Goal: Transaction & Acquisition: Book appointment/travel/reservation

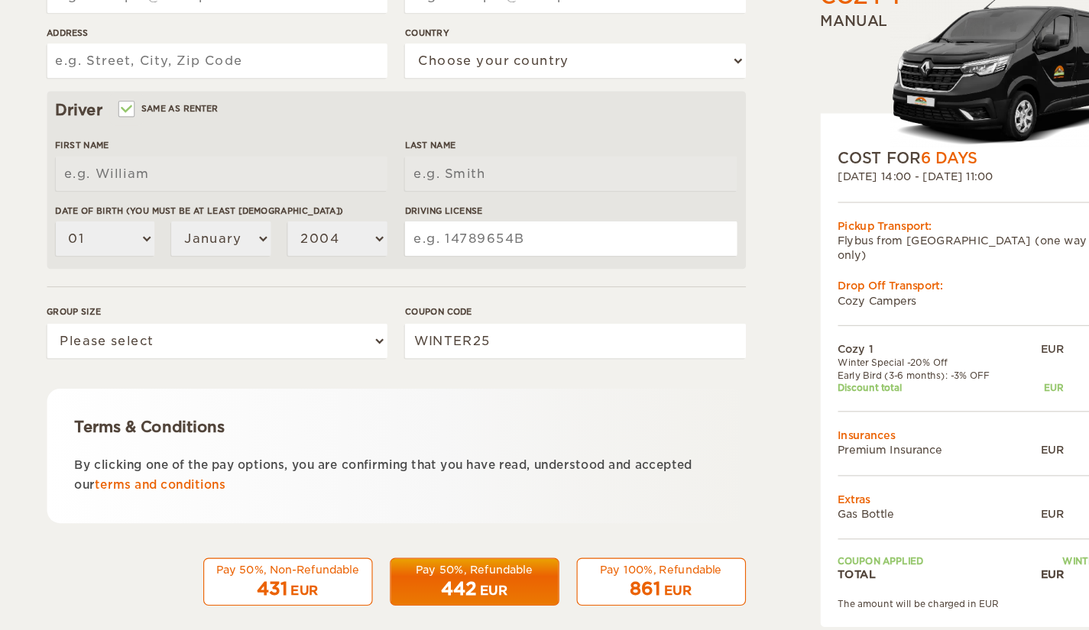
scroll to position [362, 0]
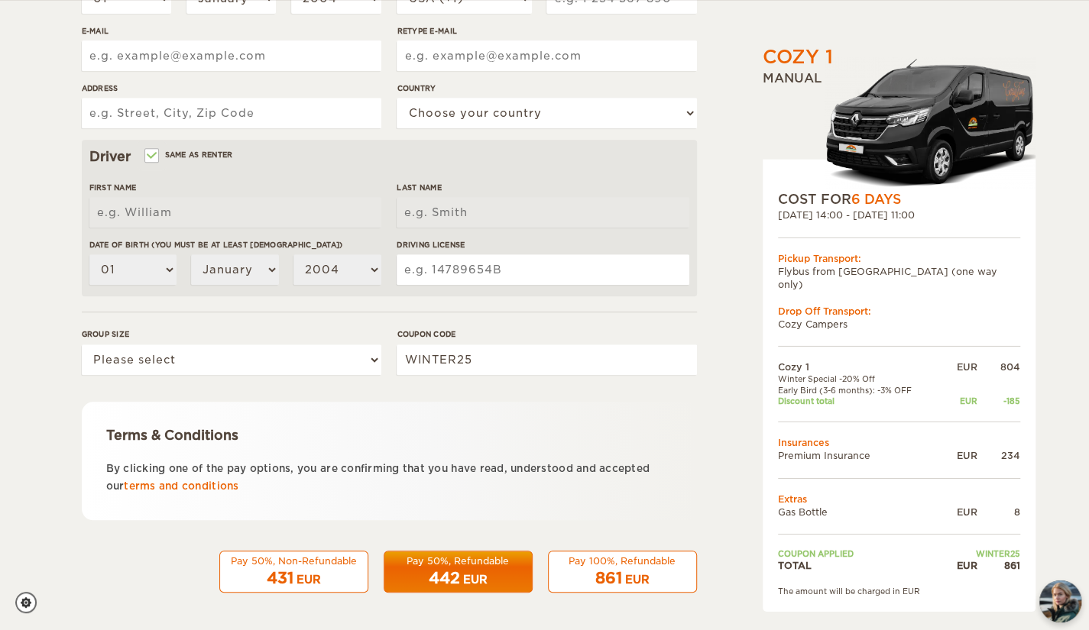
click at [463, 574] on div "EUR" at bounding box center [475, 579] width 24 height 15
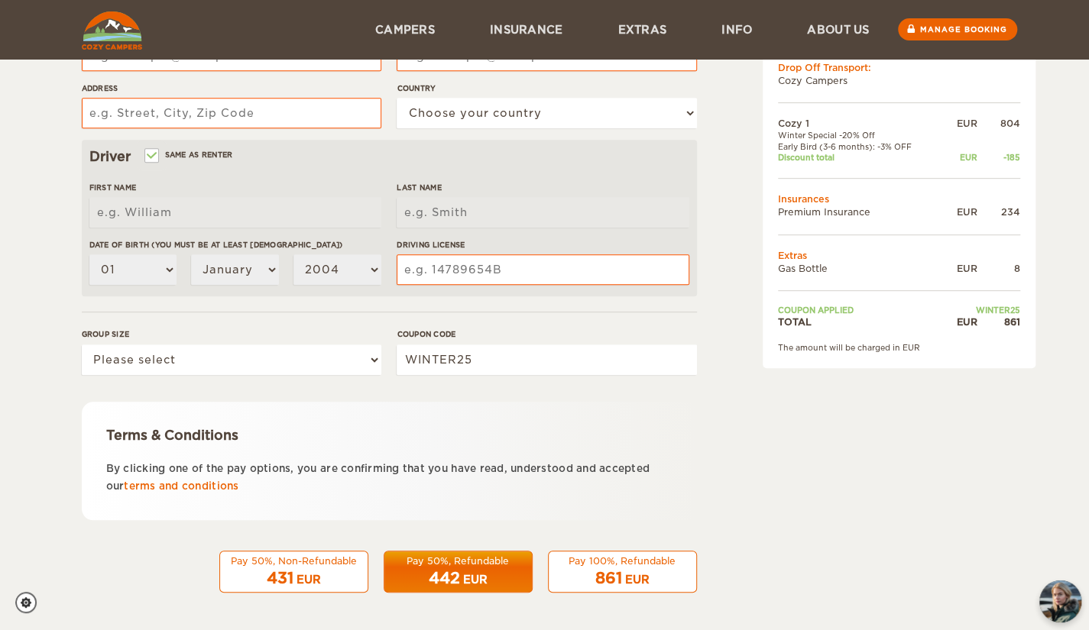
scroll to position [89, 0]
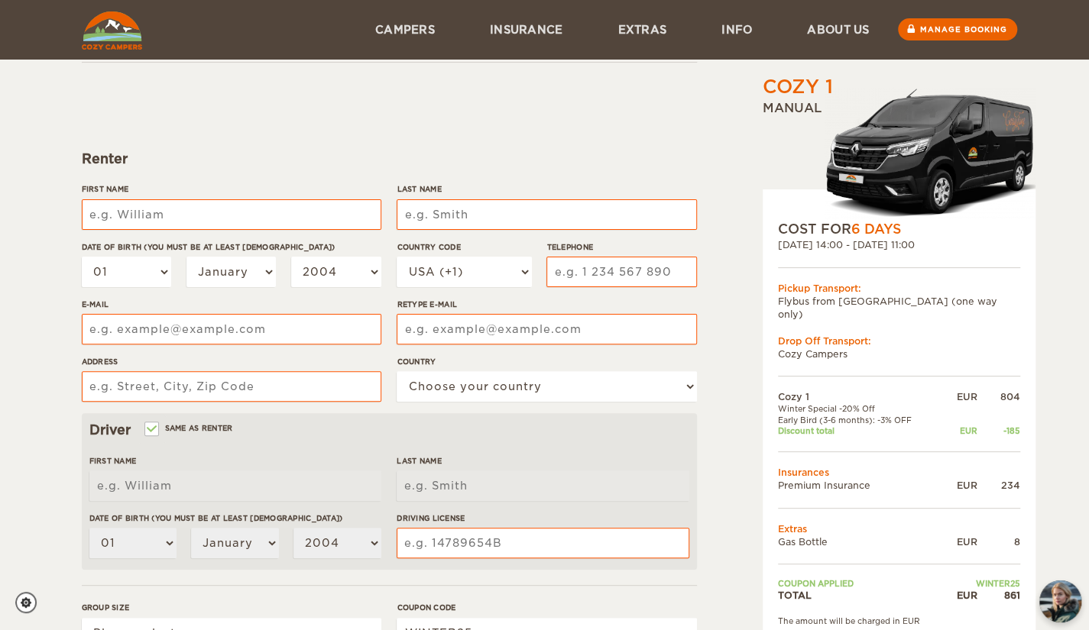
click at [47, 344] on div "Cozy 1 Expand Collapse Total 861 EUR Manual COST FOR 6 Days 17. Mar 2026 14:00 …" at bounding box center [544, 407] width 1089 height 993
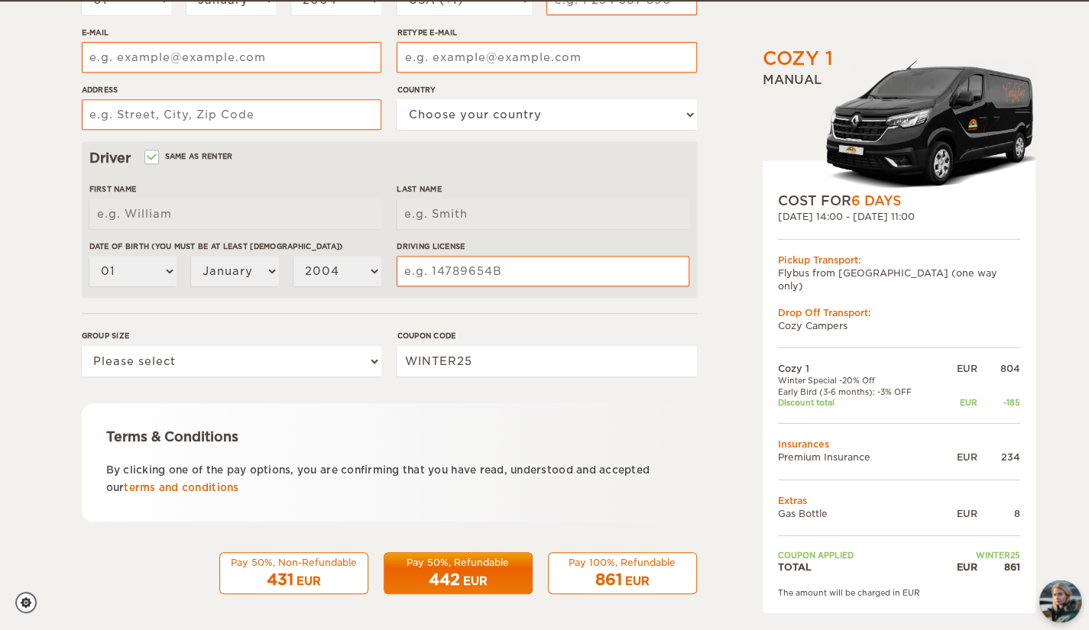
scroll to position [361, 0]
click at [319, 360] on select "Please select 1 2" at bounding box center [232, 361] width 300 height 31
select select "2"
click at [82, 346] on select "Please select 1 2" at bounding box center [232, 361] width 300 height 31
click at [60, 385] on div "Cozy 1 Expand Collapse Total 861 EUR Manual COST FOR 6 Days 17. Mar 2026 14:00 …" at bounding box center [544, 135] width 1089 height 993
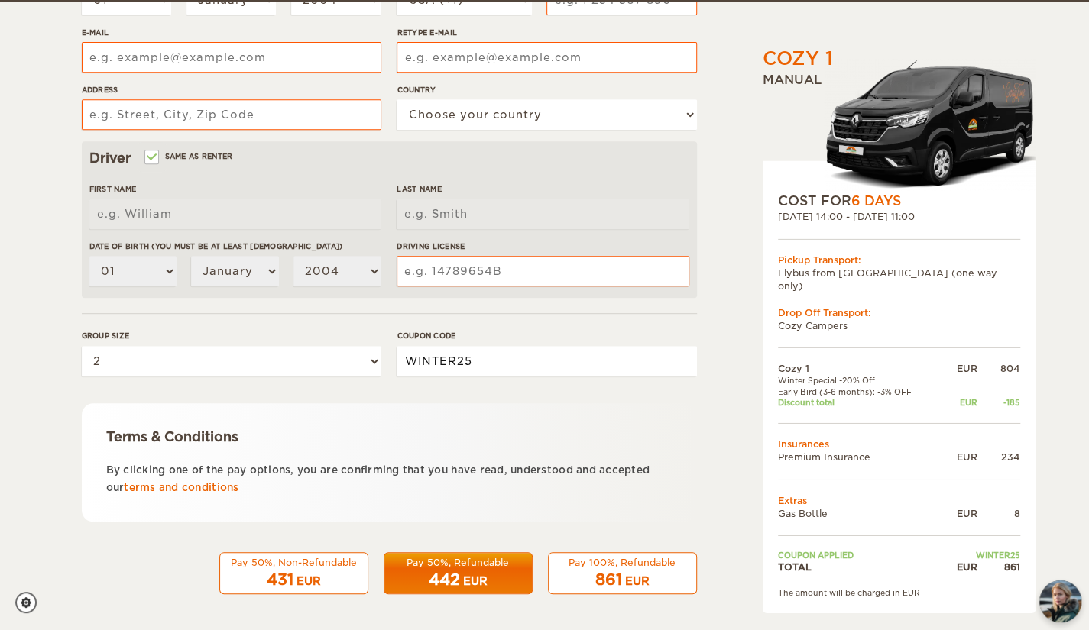
click at [438, 357] on input "WINTER25" at bounding box center [547, 361] width 300 height 31
paste input "EPICICELAND"
type input "EPICICELAND"
click at [573, 394] on form "Renter First Name Last Name Date of birth (You must be at least 20 years old) 0…" at bounding box center [389, 192] width 615 height 805
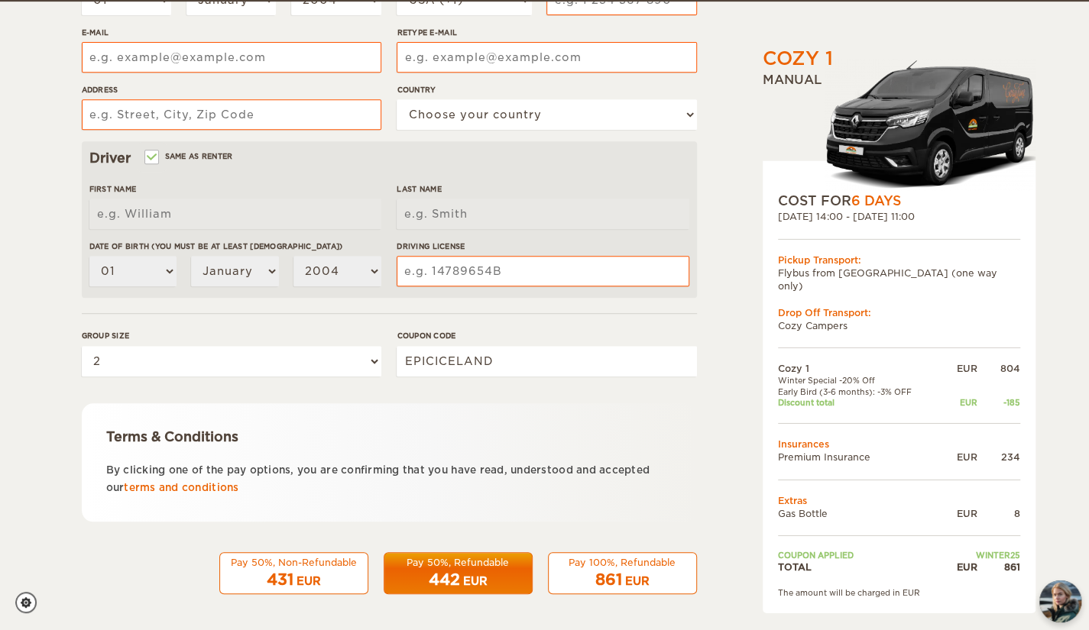
click at [573, 394] on form "Renter First Name Last Name Date of birth (You must be at least 20 years old) 0…" at bounding box center [389, 192] width 615 height 805
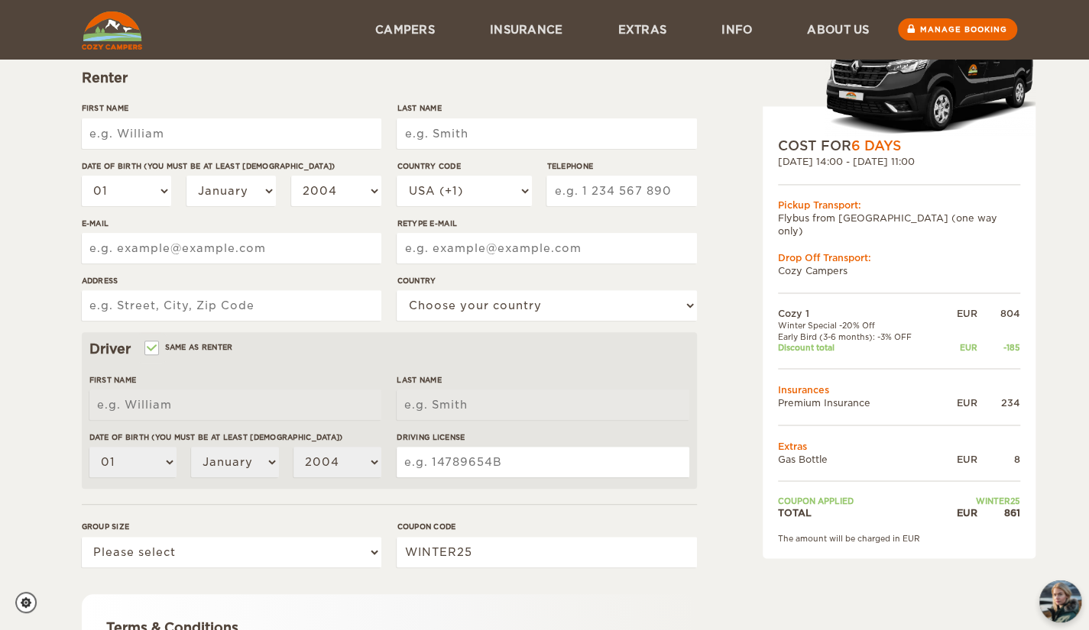
scroll to position [76, 0]
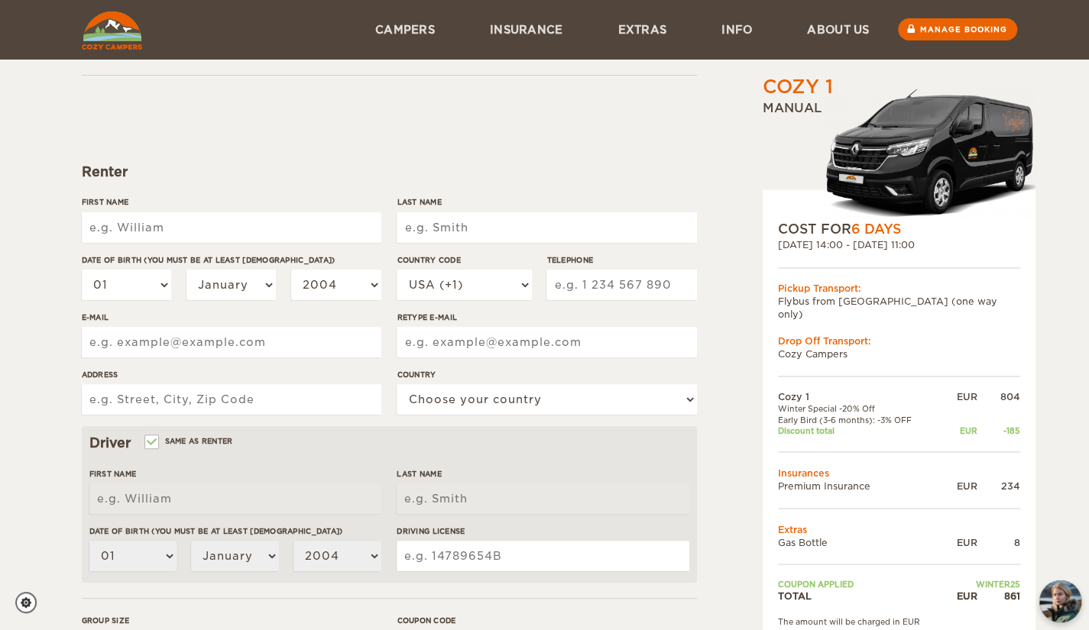
click at [177, 225] on input "First Name" at bounding box center [232, 227] width 300 height 31
type input "Alessandro"
type input "Sirico"
select select "39"
type input "3453086277"
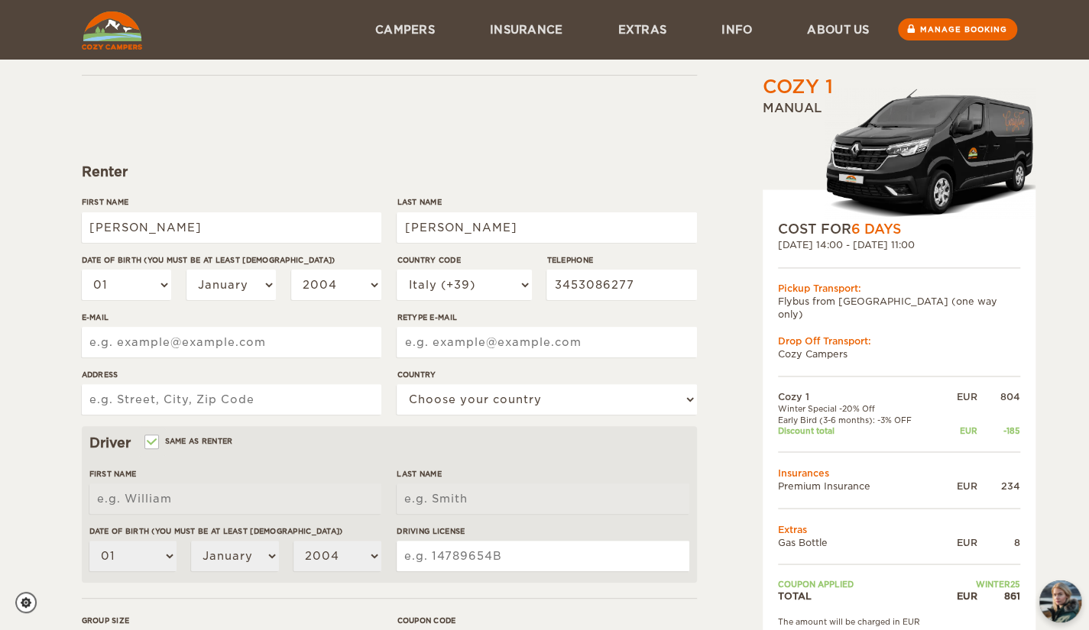
type input "siricoalessandro@gmail.com"
type input "Via Cerzeta, 51,"
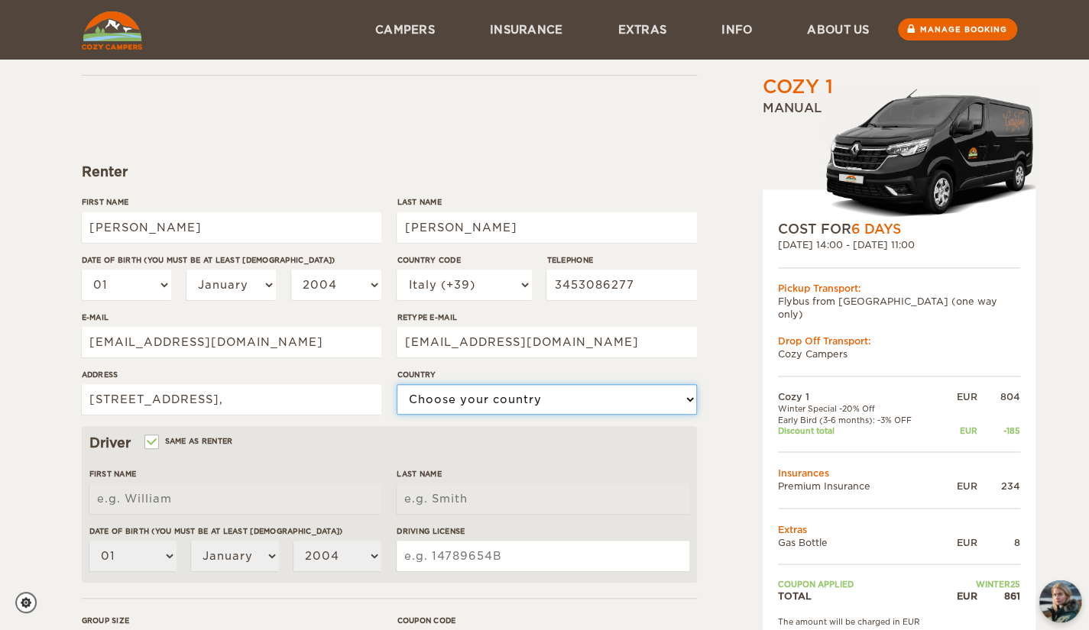
select select "101"
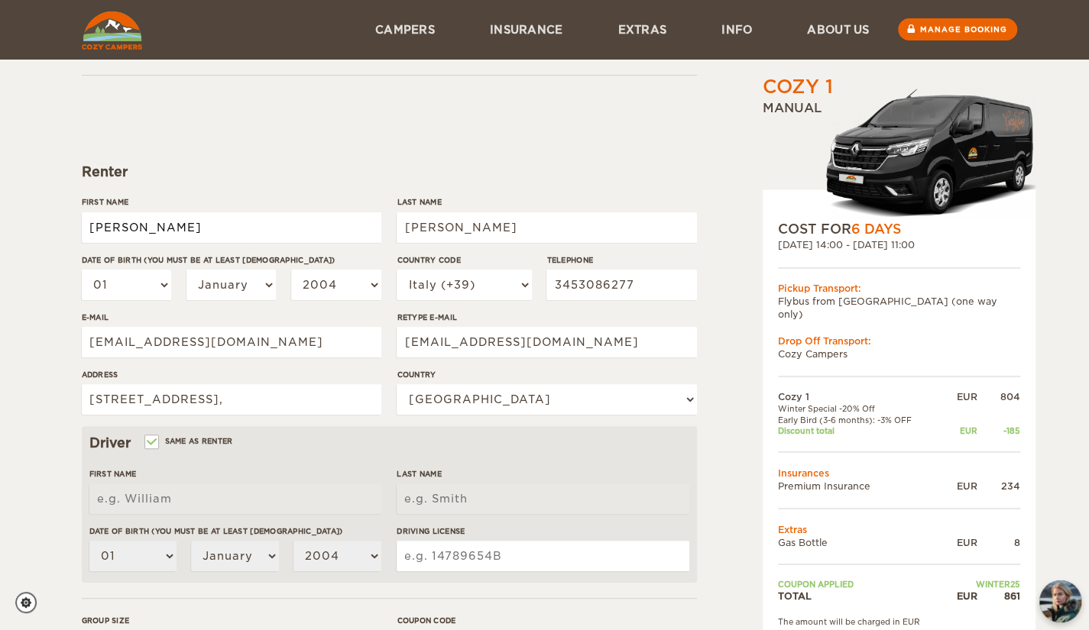
type input "Alessandro"
type input "Sirico"
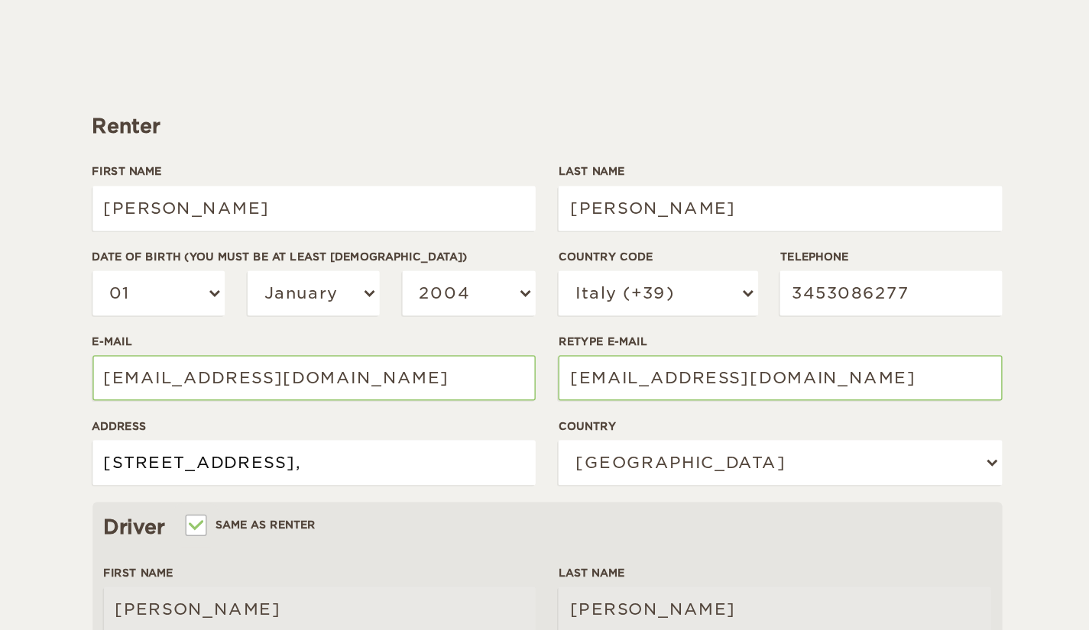
click at [211, 400] on input "Via Cerzeta, 51," at bounding box center [232, 399] width 300 height 31
type input "Via Cerzeta, 51"
click at [148, 277] on select "01 02 03 04 05 06 07 08 09 10 11 12 13 14 15 16 17 18 19 20 21 22 23 24 25 26 2…" at bounding box center [127, 285] width 90 height 31
select select "04"
click at [82, 270] on select "01 02 03 04 05 06 07 08 09 10 11 12 13 14 15 16 17 18 19 20 21 22 23 24 25 26 2…" at bounding box center [127, 285] width 90 height 31
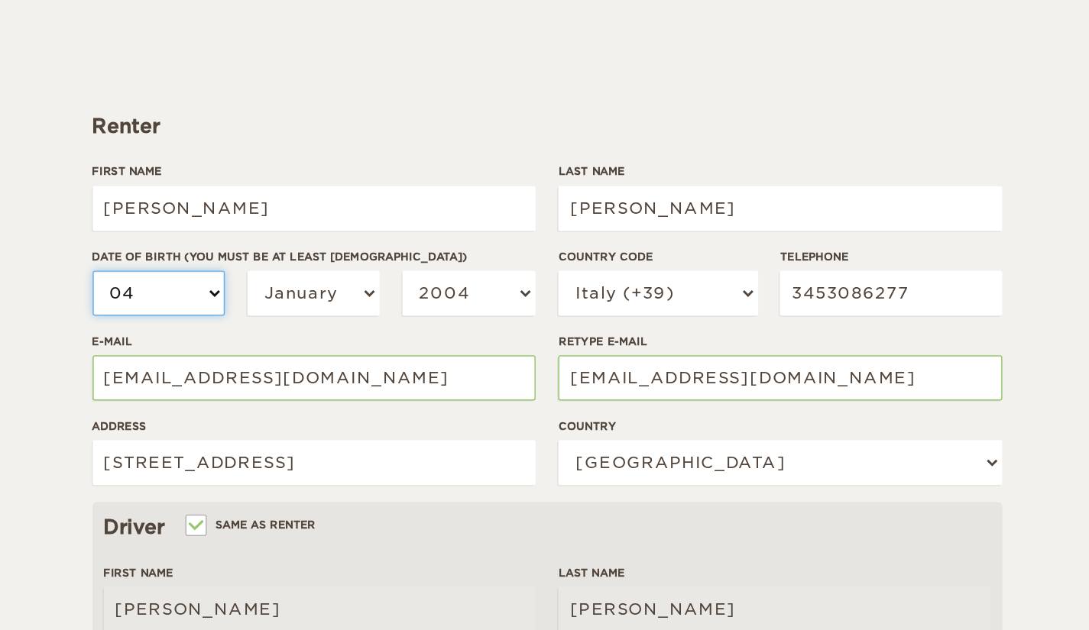
select select "04"
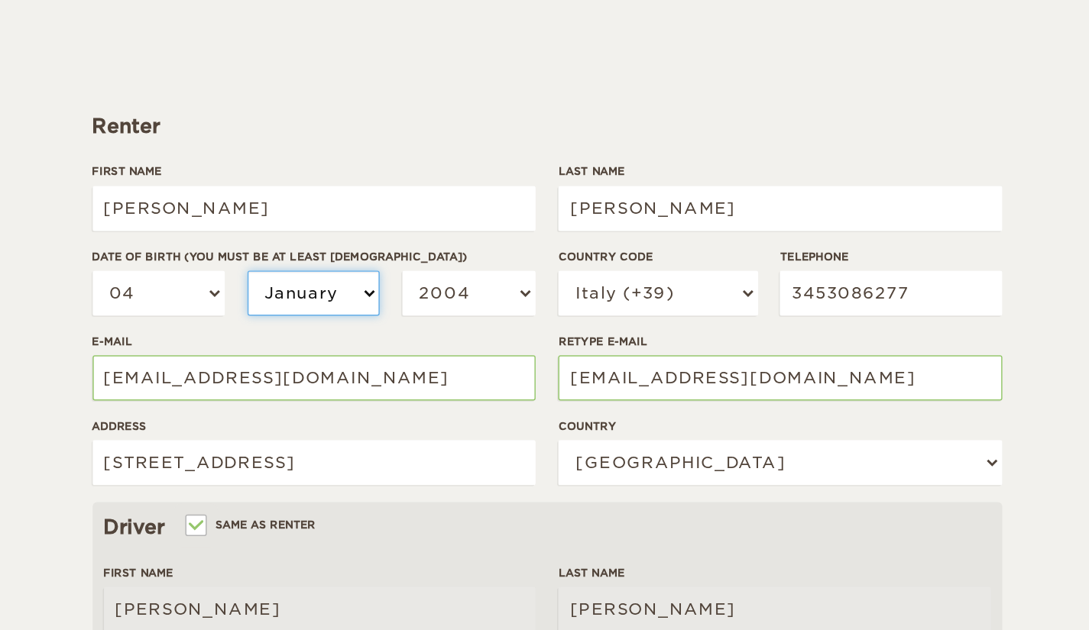
click at [245, 288] on select "January February March April May June July August September October November De…" at bounding box center [231, 285] width 90 height 31
select select "09"
click at [186, 270] on select "January February March April May June July August September October November De…" at bounding box center [231, 285] width 90 height 31
select select "09"
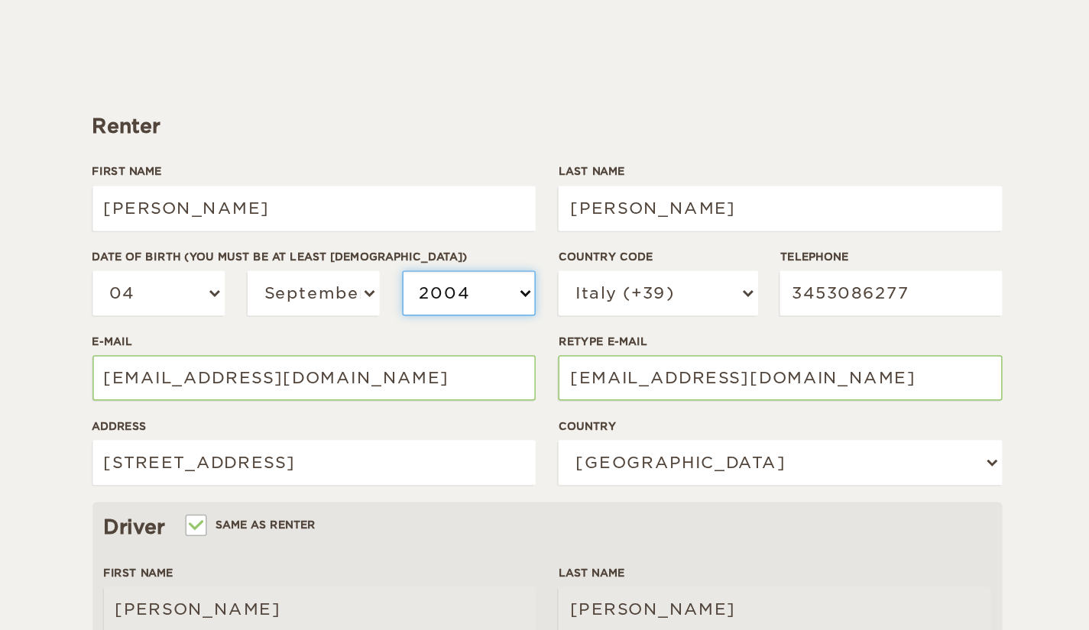
click at [316, 296] on select "2004 2003 2002 2001 2000 1999 1998 1997 1996 1995 1994 1993 1992 1991 1990 1989…" at bounding box center [336, 285] width 90 height 31
select select "1998"
click at [291, 270] on select "2004 2003 2002 2001 2000 1999 1998 1997 1996 1995 1994 1993 1992 1991 1990 1989…" at bounding box center [336, 285] width 90 height 31
select select "1998"
click at [303, 170] on div "Renter" at bounding box center [389, 172] width 615 height 18
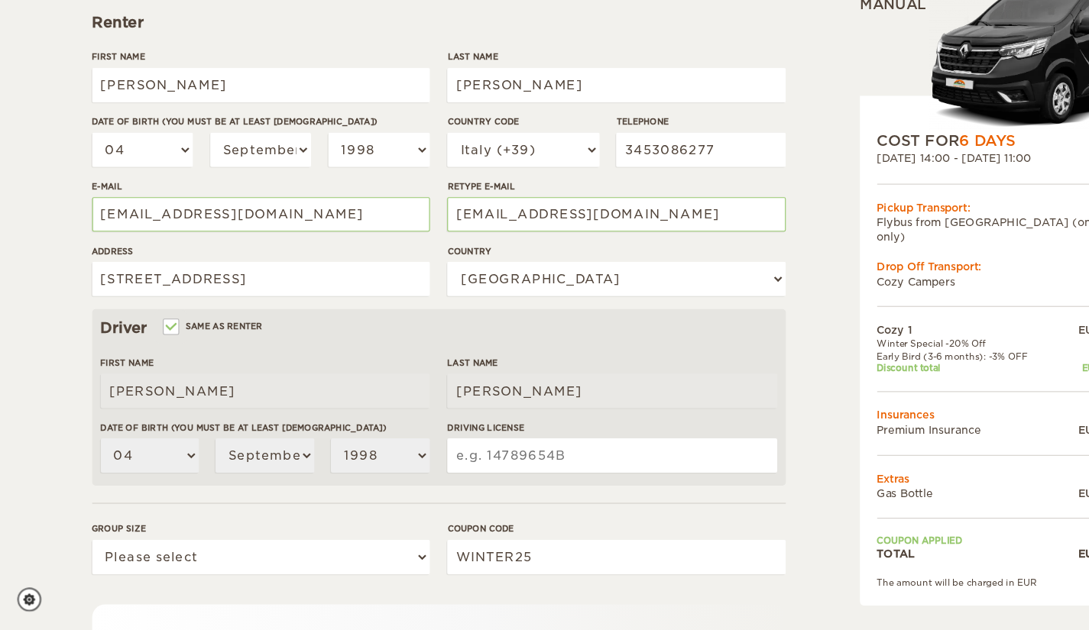
scroll to position [158, 0]
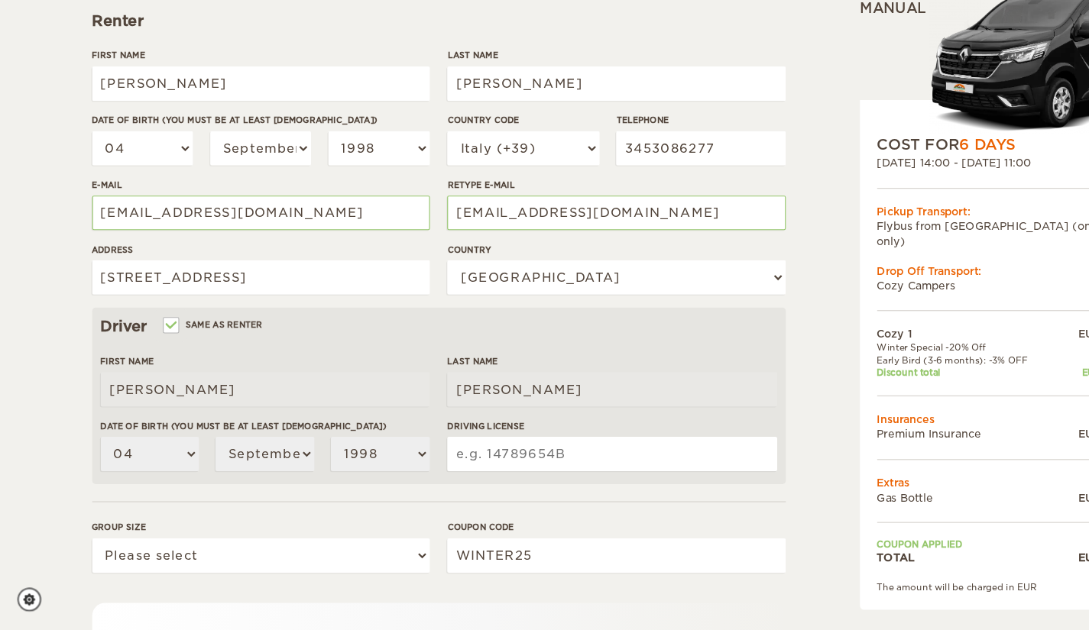
click at [454, 468] on input "Driving License" at bounding box center [543, 473] width 292 height 31
type input "AV5287805N"
click at [737, 440] on div "Cozy 1 Expand Collapse Total 861 EUR Manual COST FOR 6 Days 17. Mar 2026 14:00 …" at bounding box center [860, 368] width 296 height 904
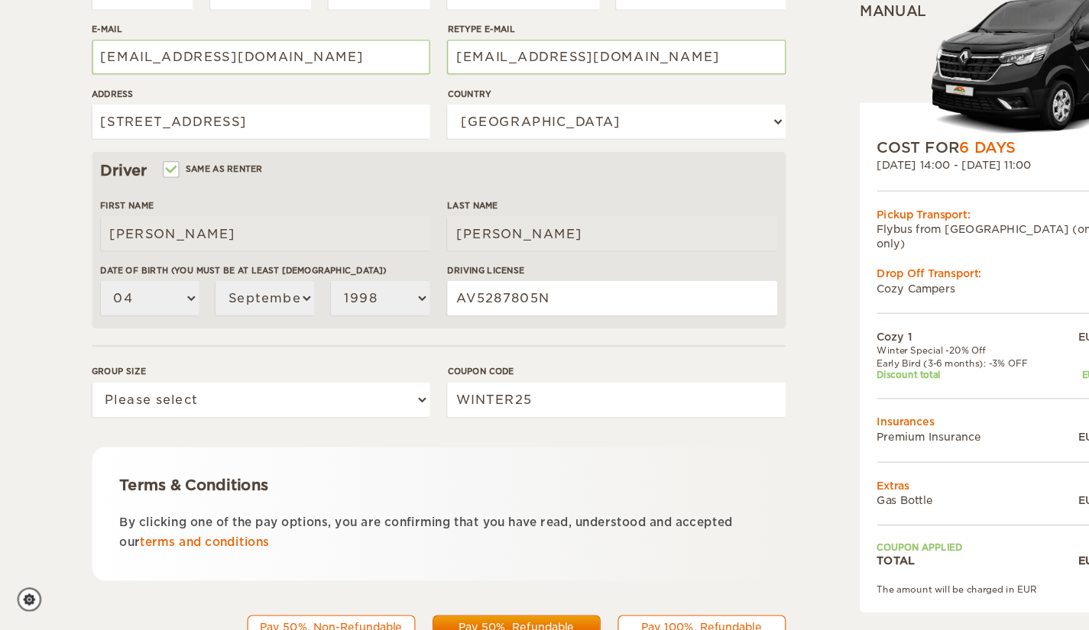
scroll to position [299, 0]
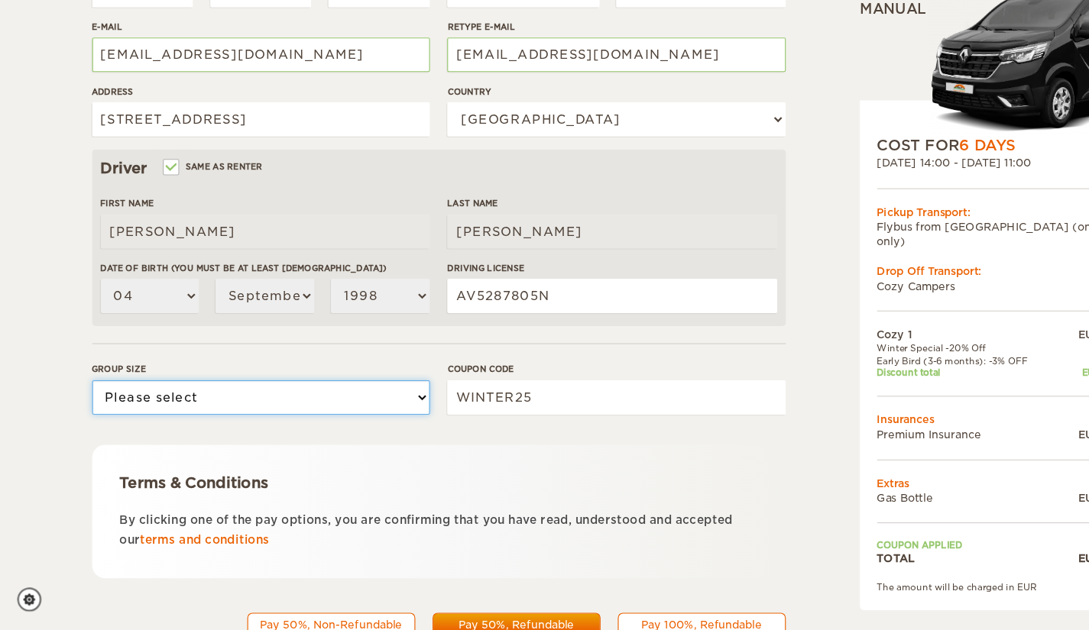
click at [180, 418] on select "Please select 1 2" at bounding box center [232, 423] width 300 height 31
select select "2"
click at [82, 408] on select "Please select 1 2" at bounding box center [232, 423] width 300 height 31
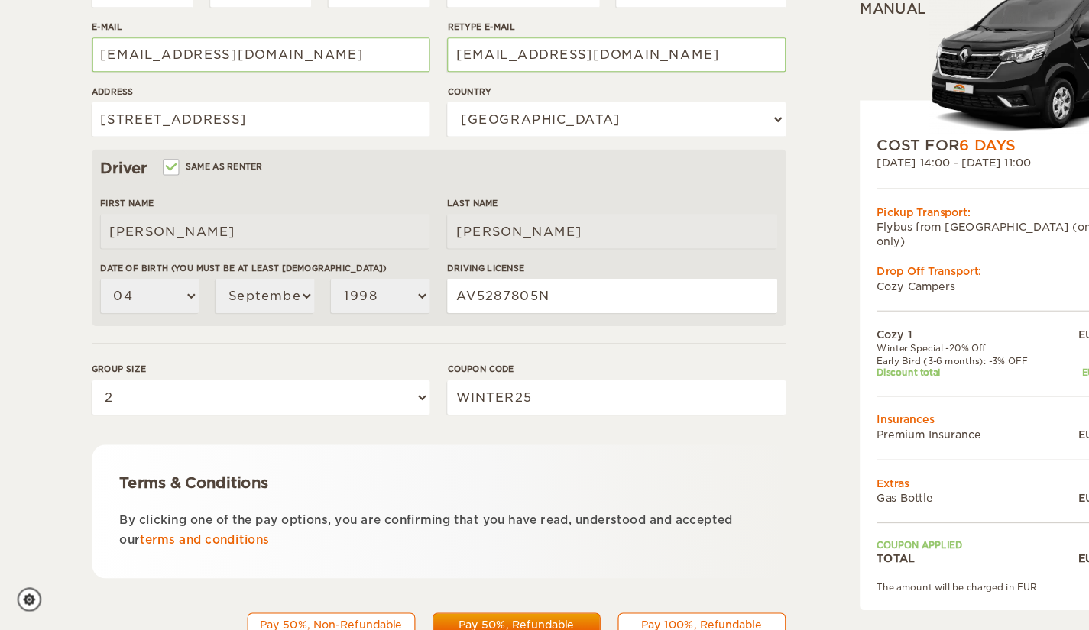
click at [33, 423] on div "Cozy 1 Expand Collapse Total 861 EUR Manual COST FOR 6 Days 17. Mar 2026 14:00 …" at bounding box center [544, 197] width 1089 height 993
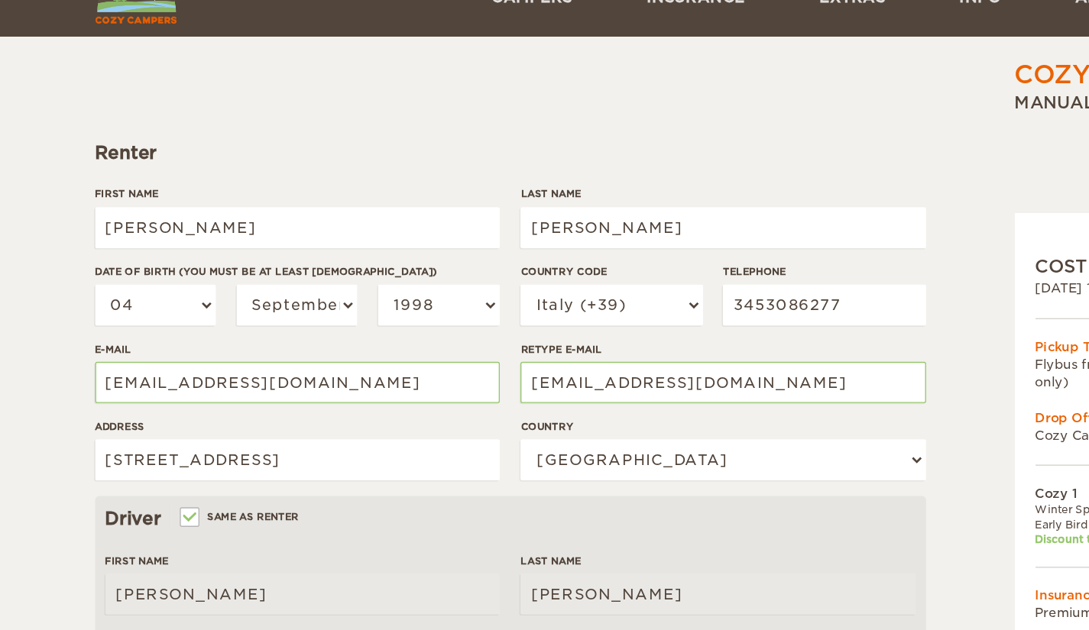
scroll to position [102, 0]
click at [587, 257] on input "3453086277" at bounding box center [621, 258] width 150 height 31
type input "4"
type input "3791366933"
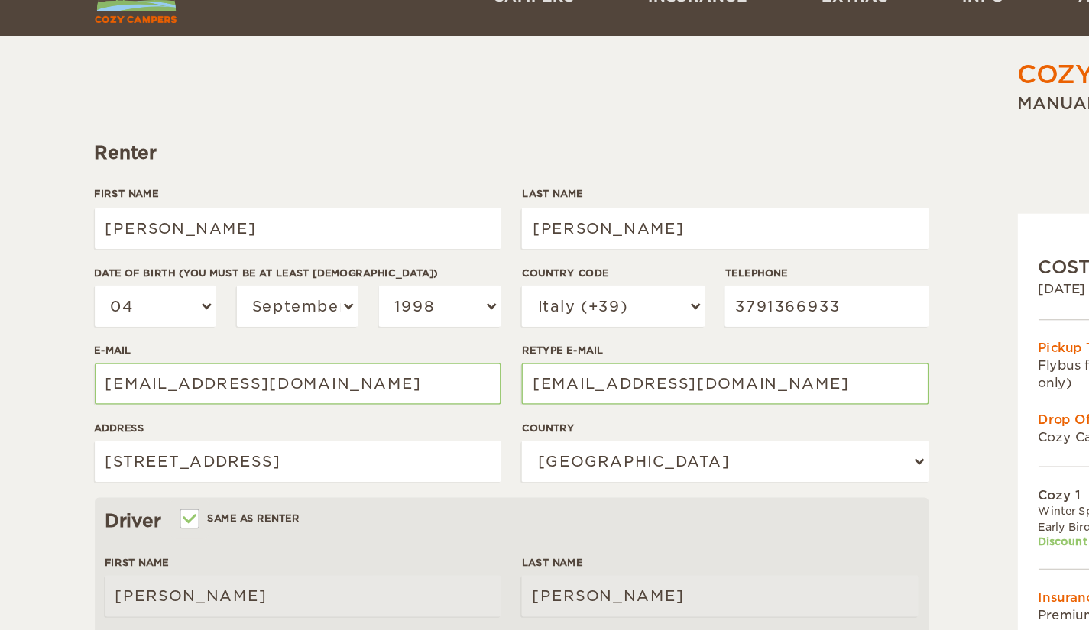
click at [51, 322] on div "Cozy 1 Expand Collapse Total 861 EUR Manual COST FOR 6 Days 17. Mar 2026 14:00 …" at bounding box center [544, 394] width 1089 height 993
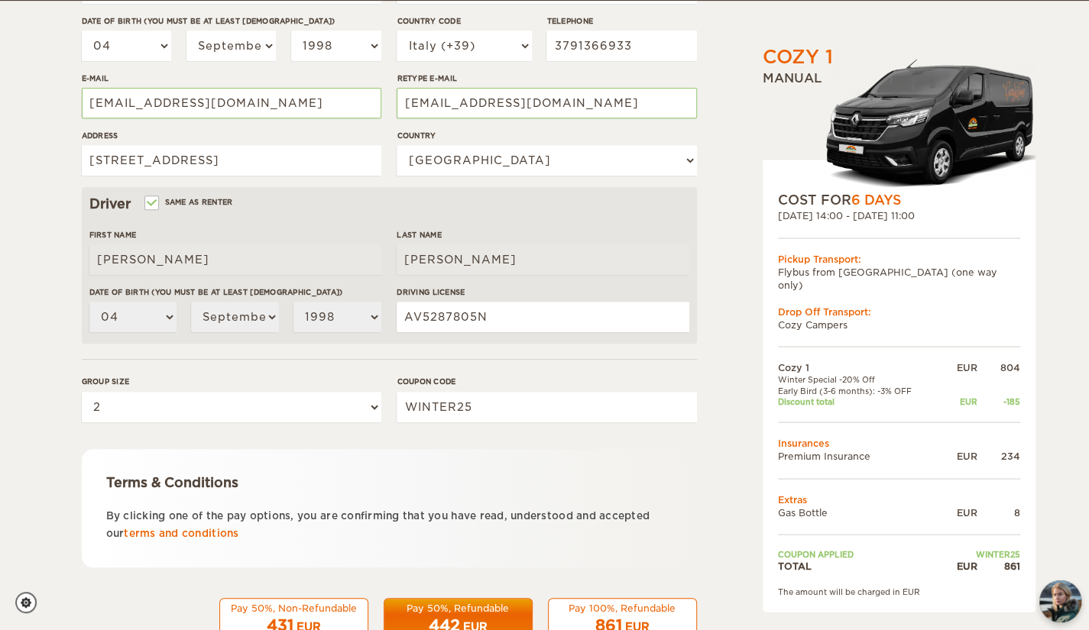
scroll to position [362, 0]
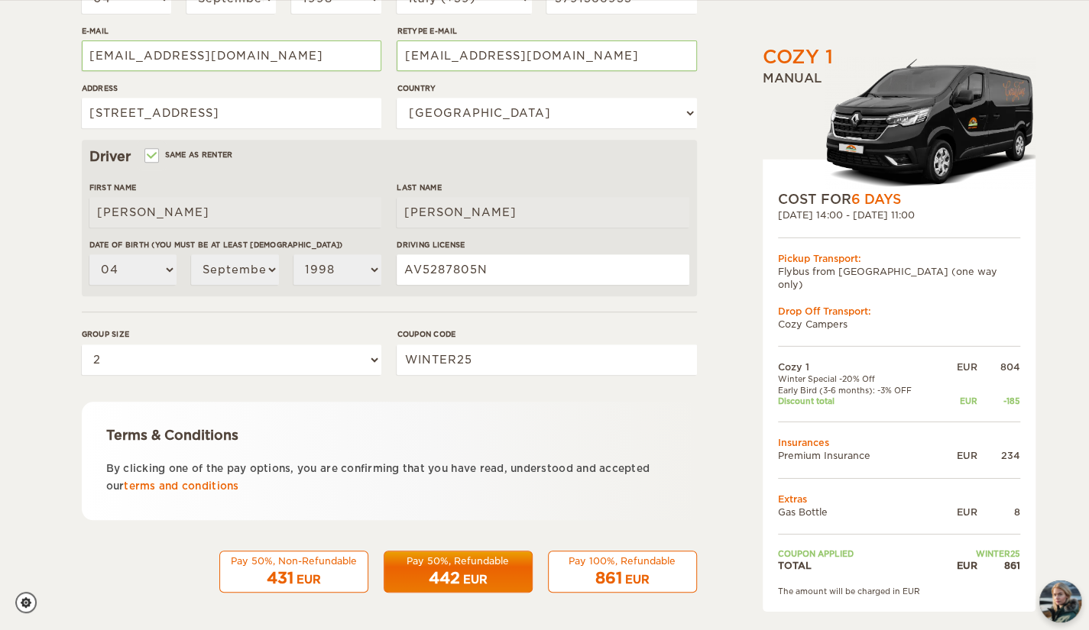
click at [429, 561] on div "Pay 50%, Refundable" at bounding box center [458, 561] width 129 height 13
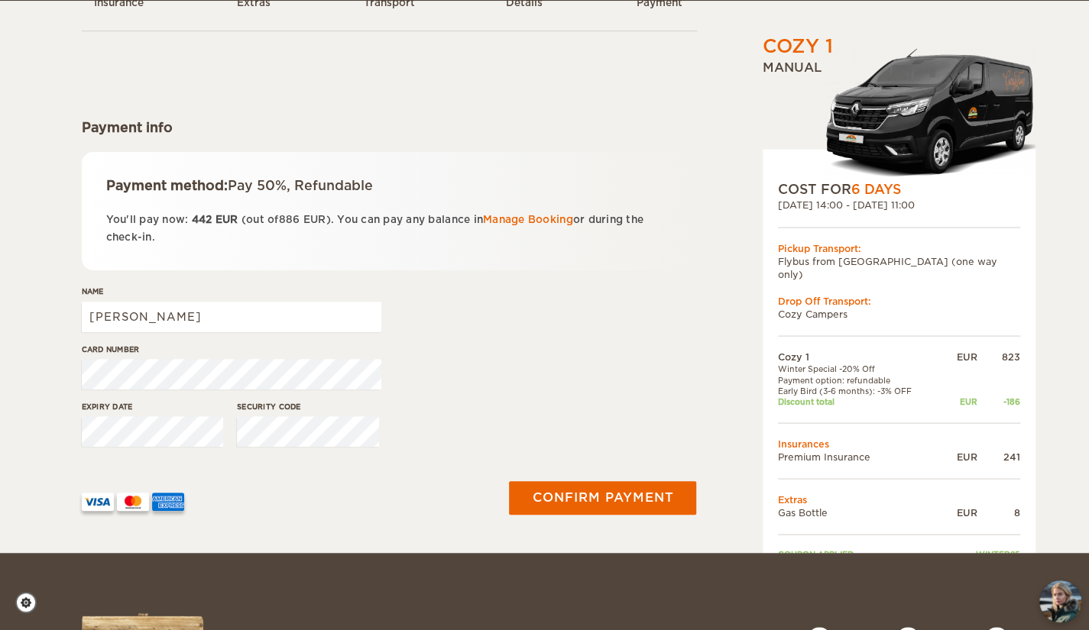
scroll to position [123, 0]
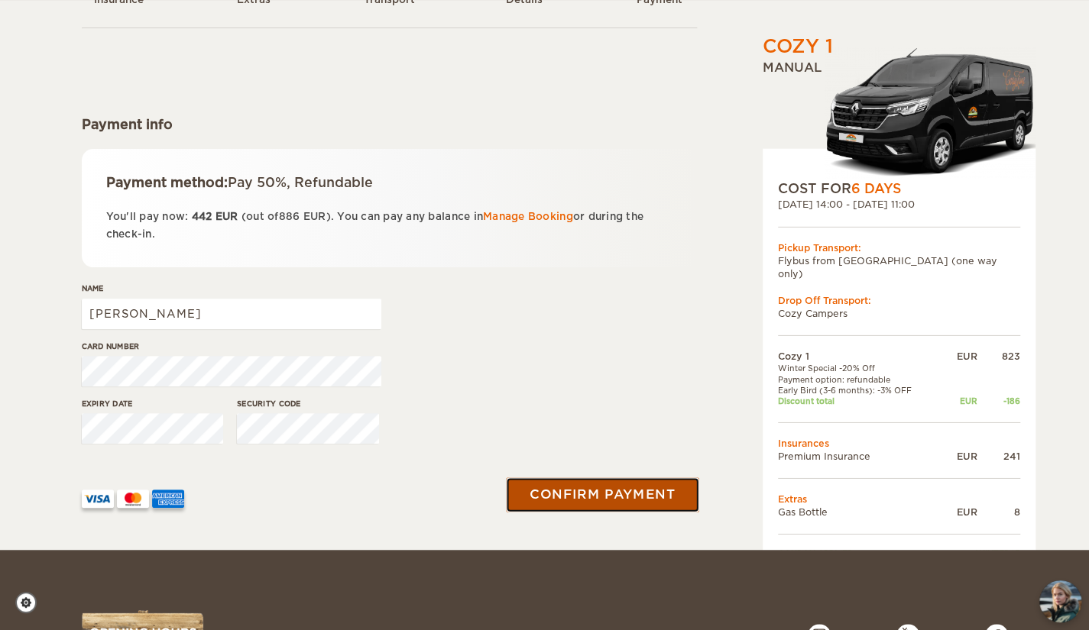
click at [578, 478] on button "Confirm payment" at bounding box center [603, 495] width 193 height 34
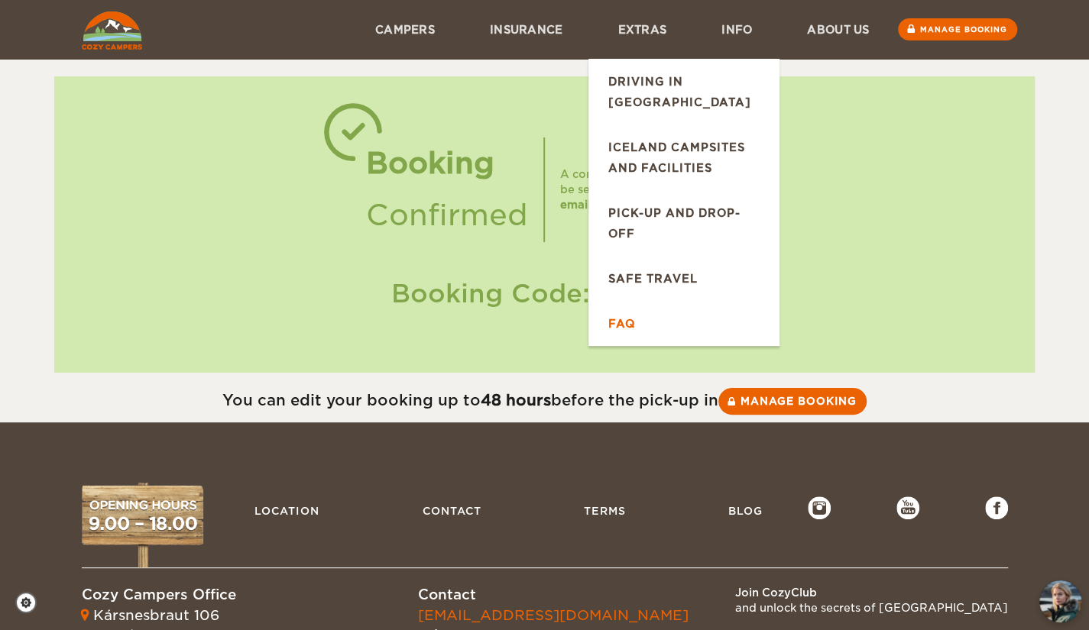
click at [637, 301] on link "FAQ" at bounding box center [683, 323] width 191 height 45
